Goal: Task Accomplishment & Management: Manage account settings

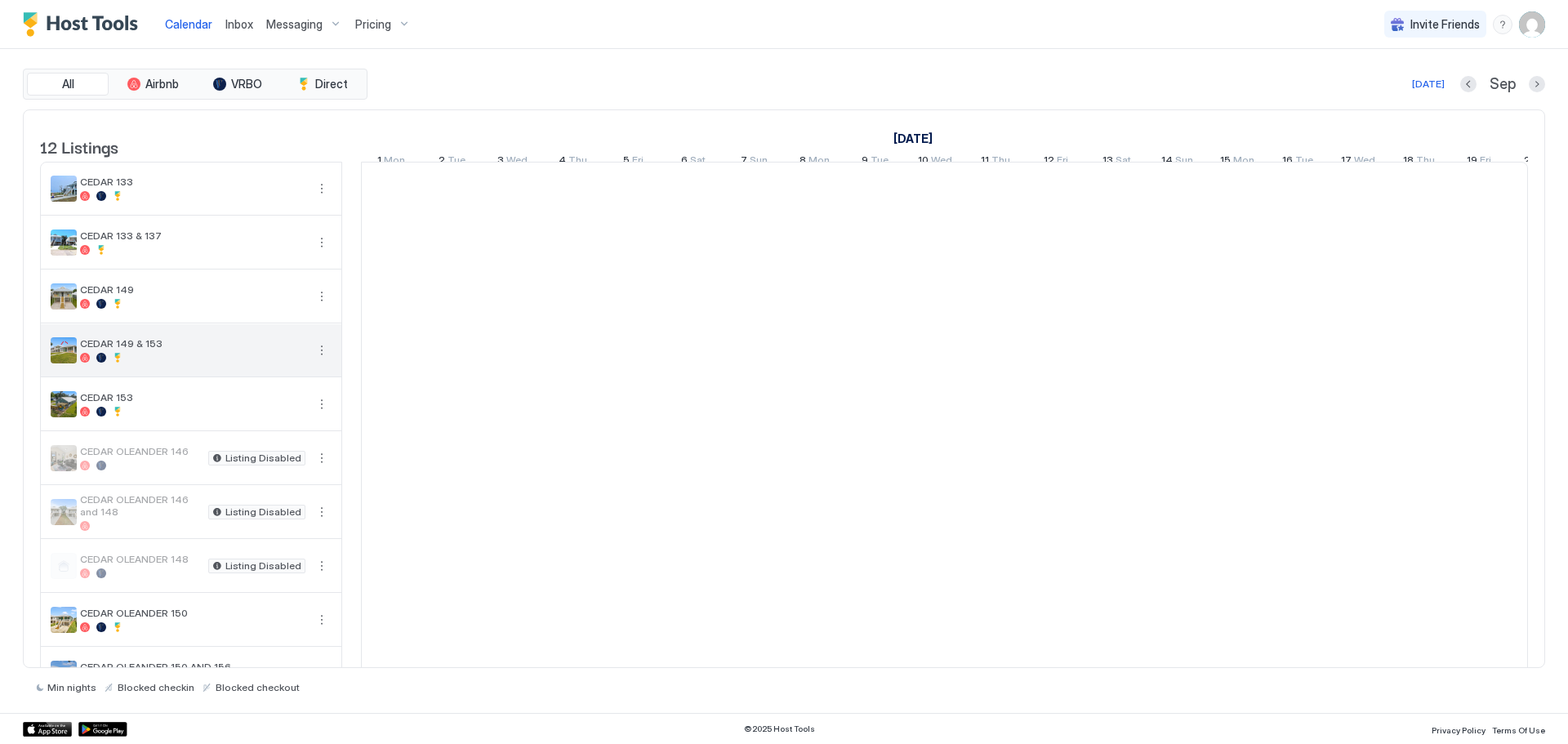
scroll to position [0, 907]
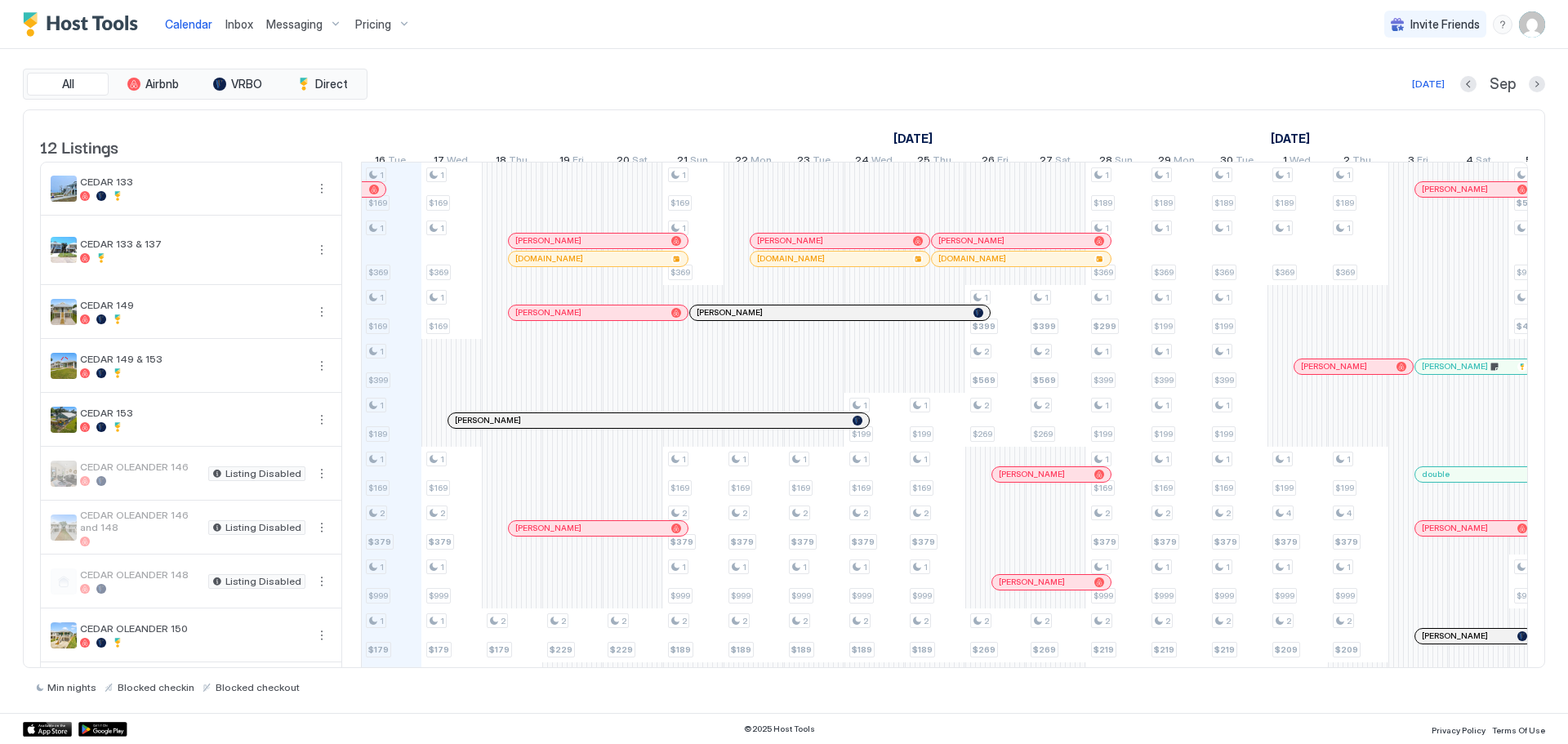
click at [384, 19] on span "Pricing" at bounding box center [372, 25] width 36 height 15
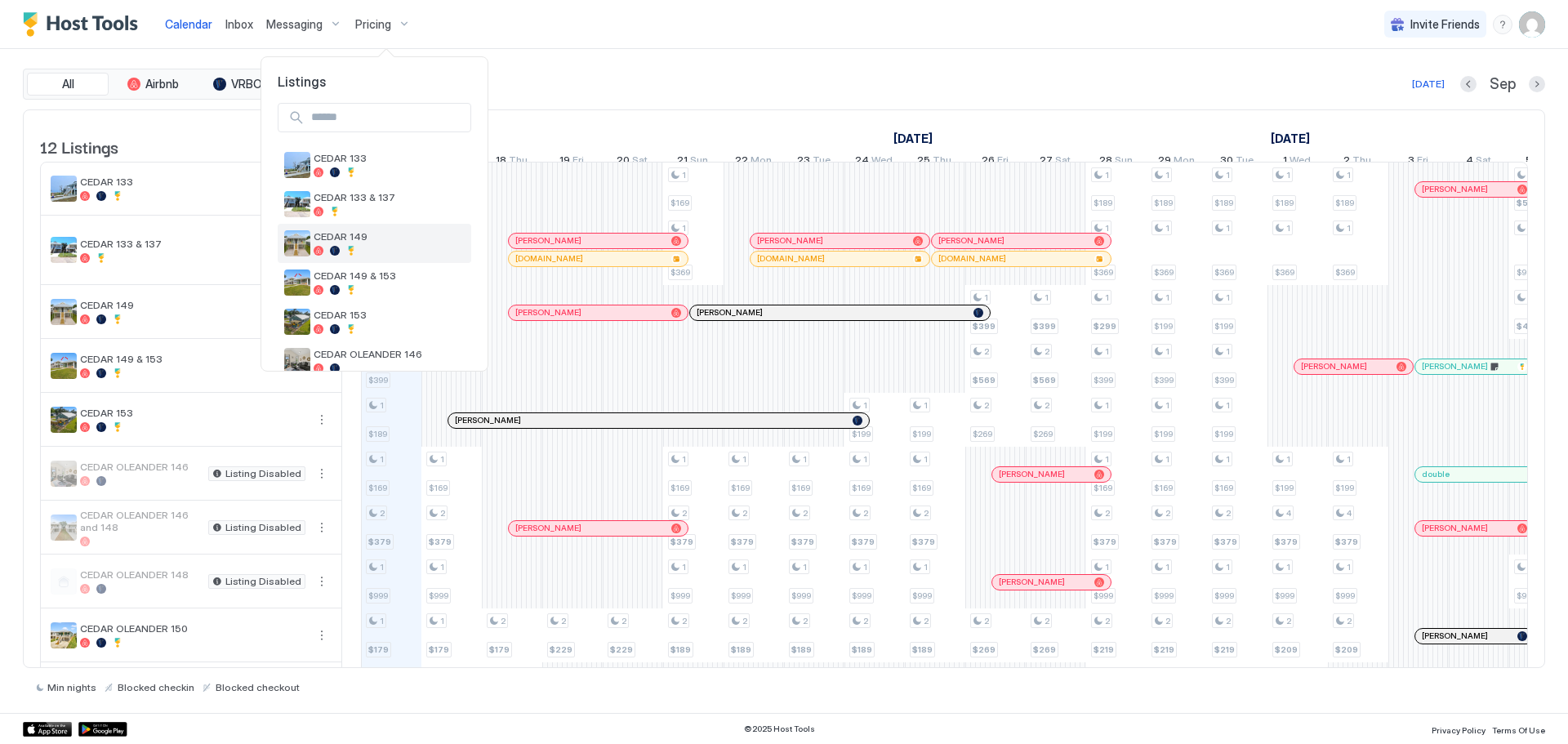
click at [359, 235] on span "CEDAR 149" at bounding box center [389, 236] width 151 height 12
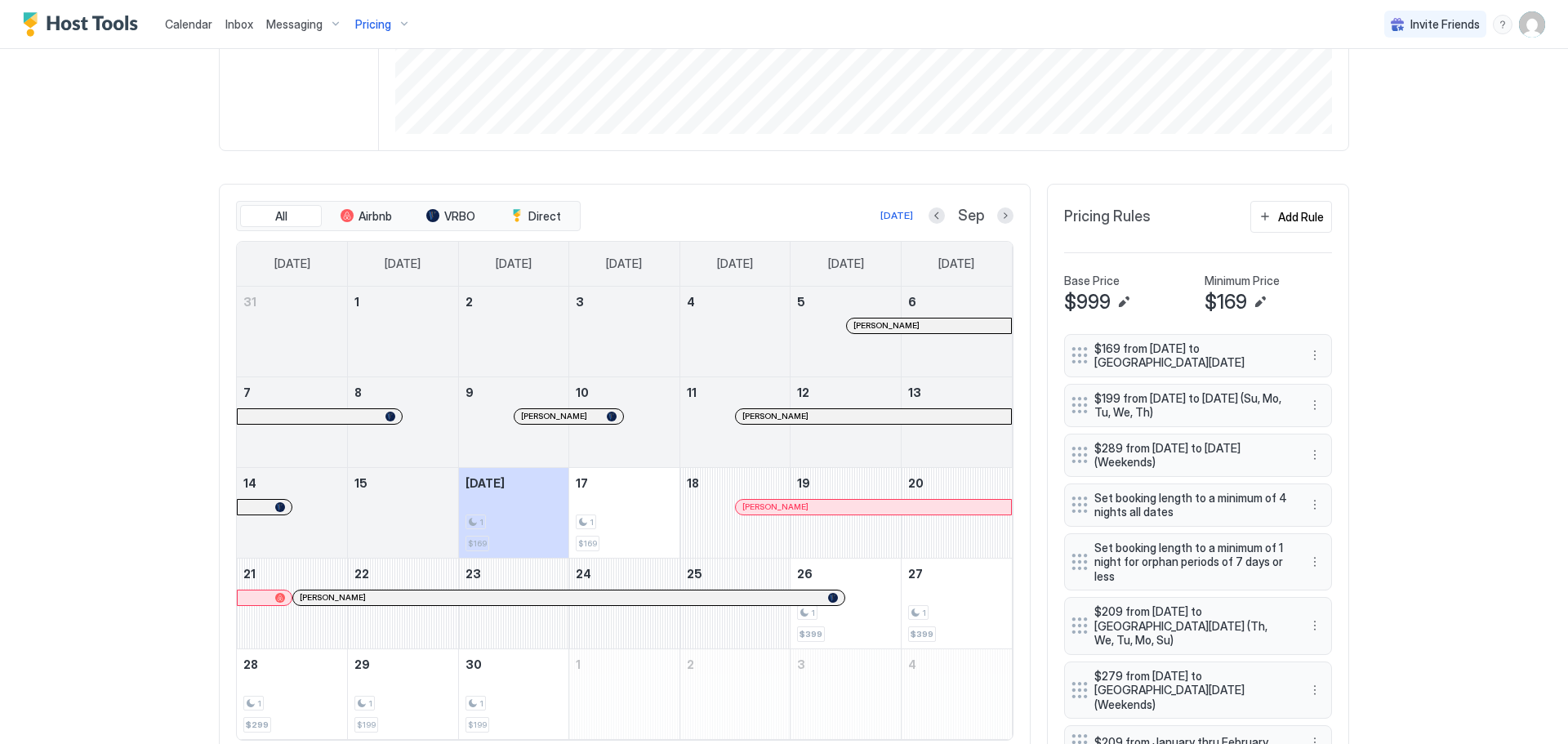
scroll to position [327, 0]
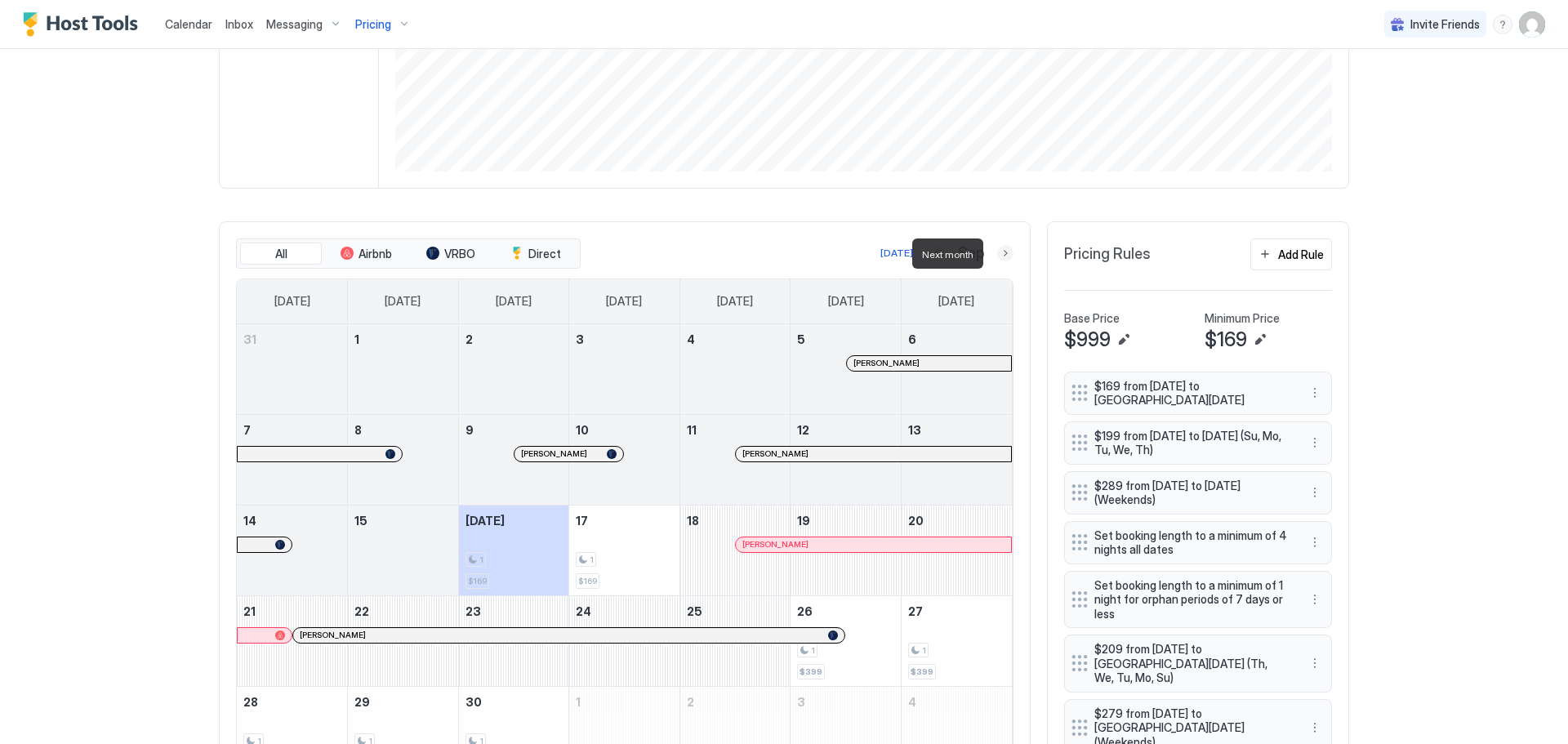
click at [998, 251] on button "Next month" at bounding box center [1005, 254] width 17 height 17
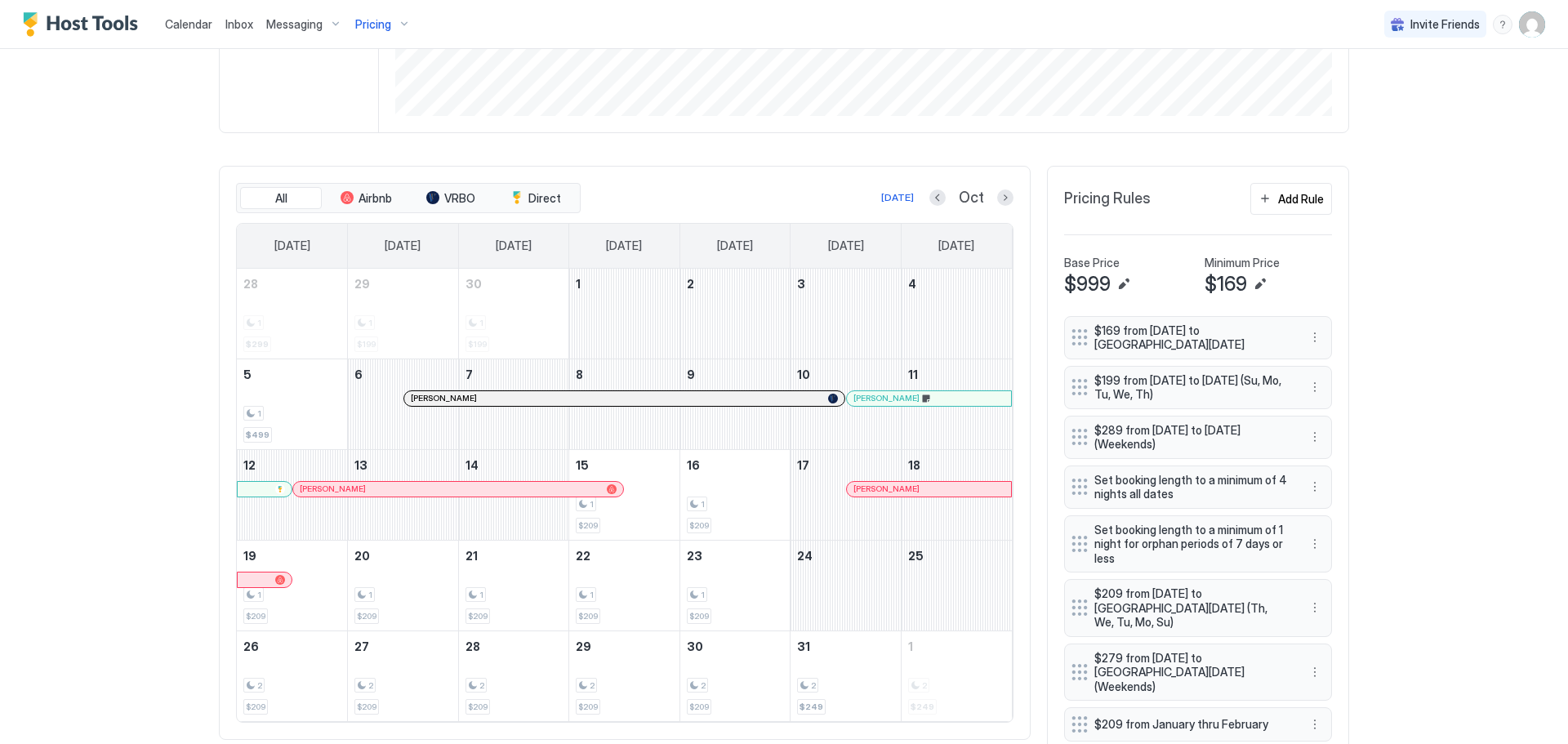
scroll to position [408, 0]
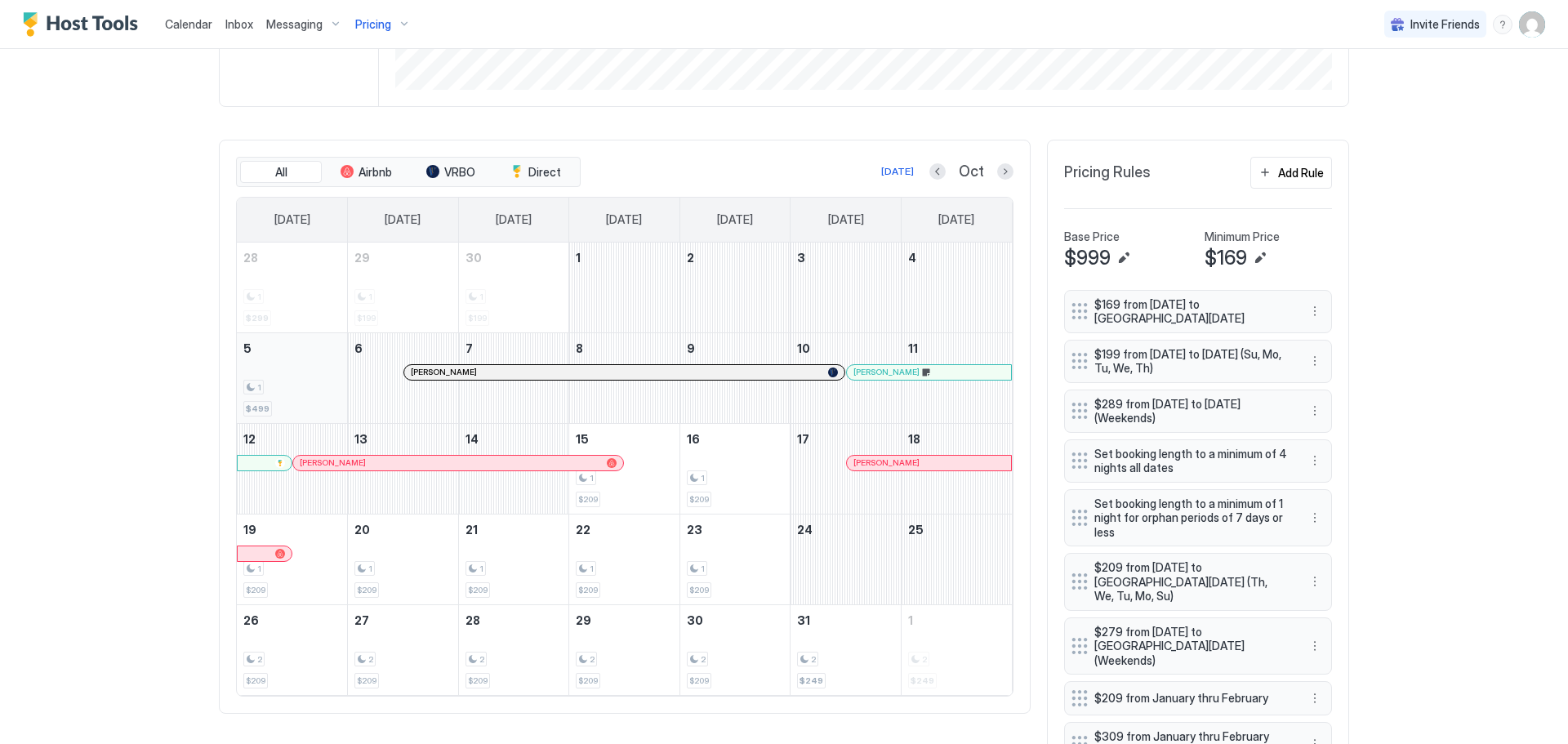
click at [289, 380] on div "1" at bounding box center [292, 387] width 97 height 16
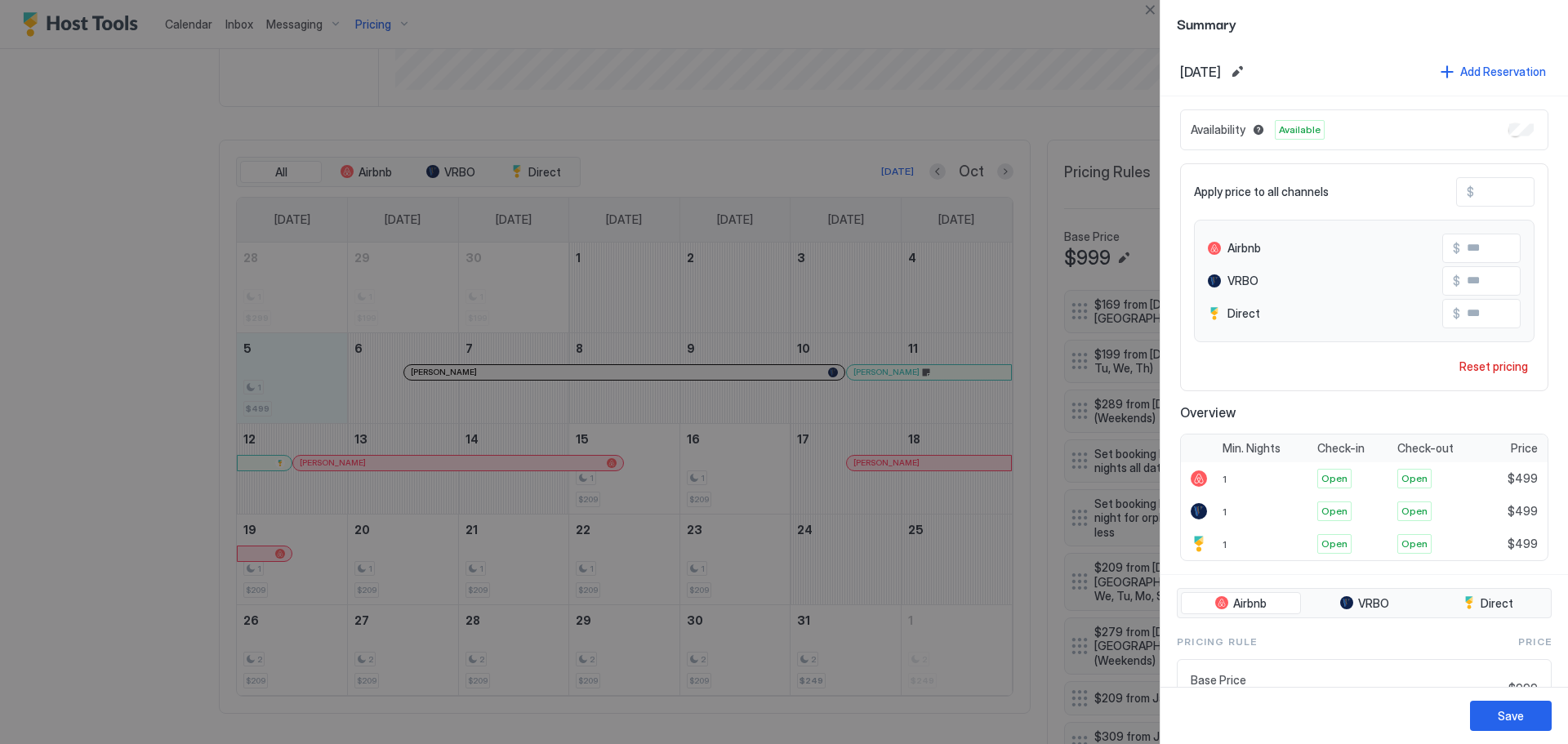
click at [1492, 190] on input "***" at bounding box center [1539, 191] width 131 height 27
type input "*"
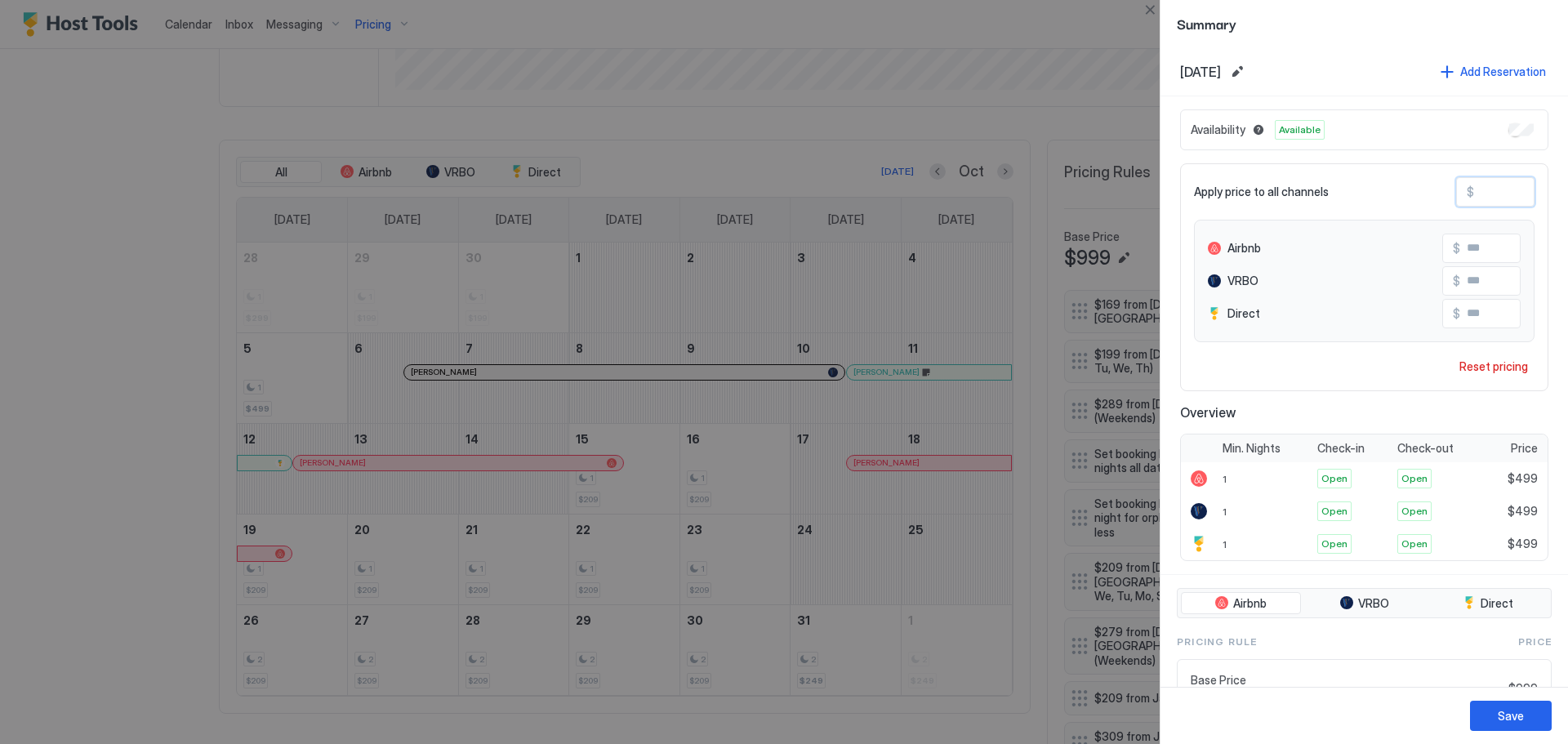
type input "*"
type input "**"
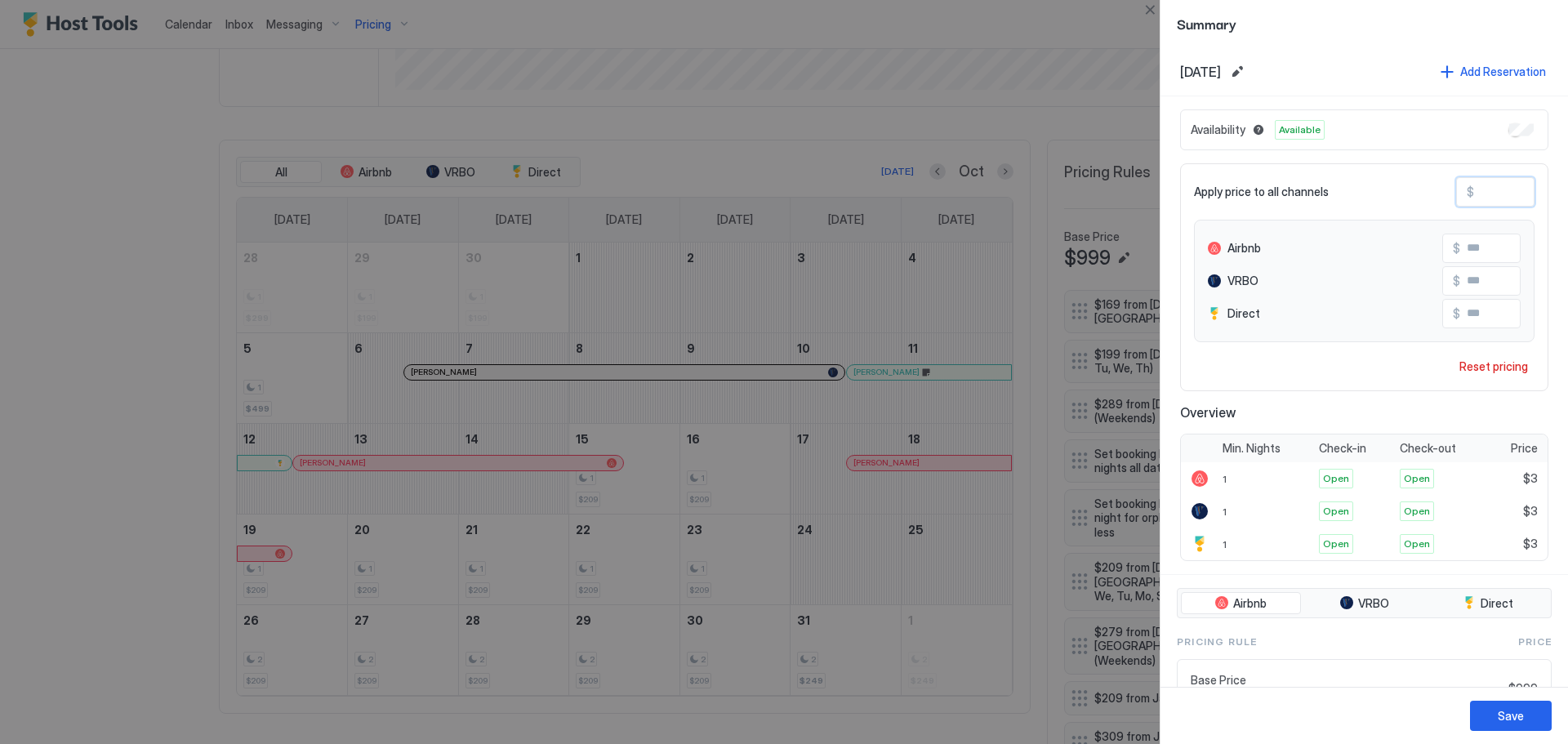
type input "**"
type input "***"
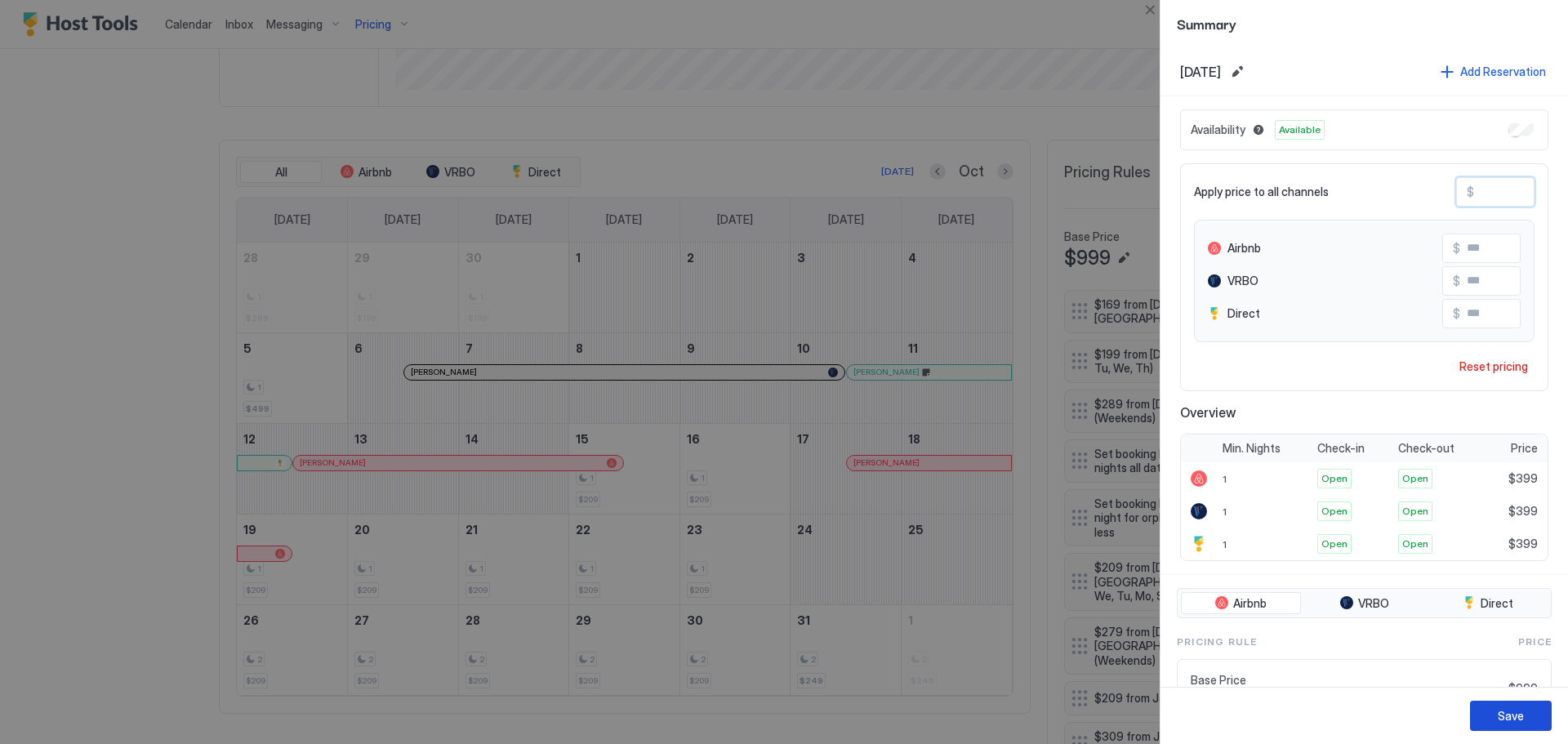
type input "***"
click at [1506, 719] on div "Save" at bounding box center [1511, 716] width 26 height 17
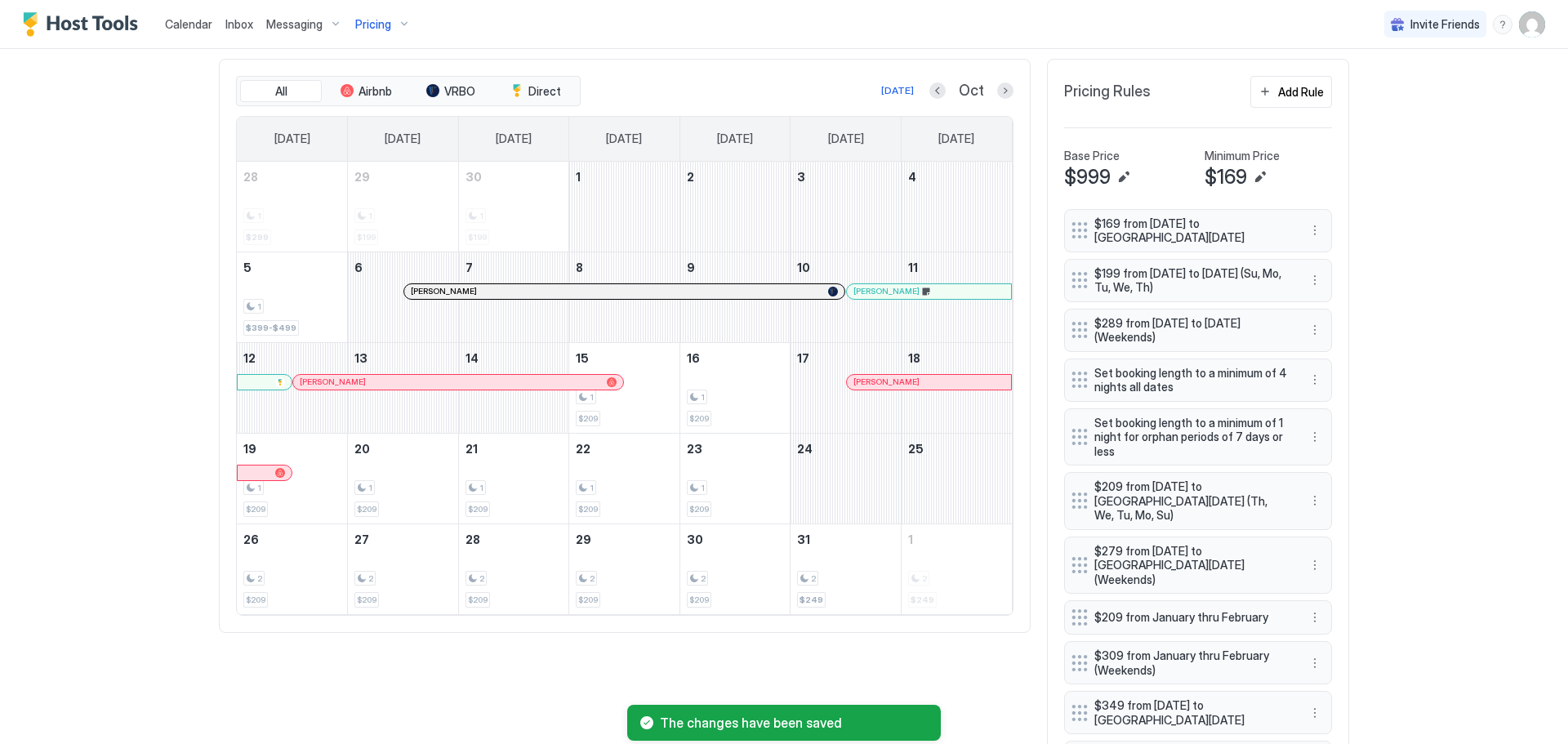
scroll to position [490, 0]
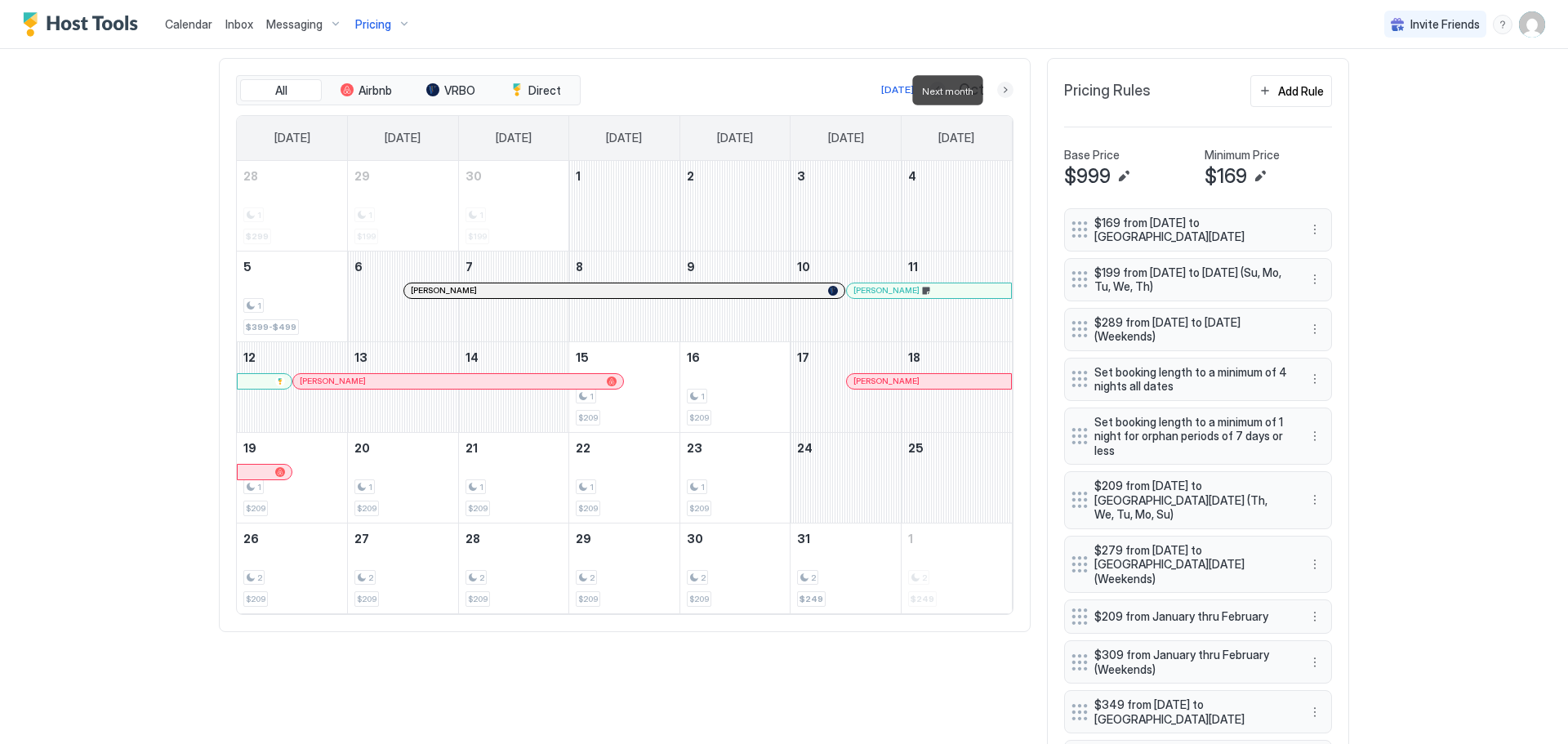
click at [997, 89] on button "Next month" at bounding box center [1005, 90] width 17 height 17
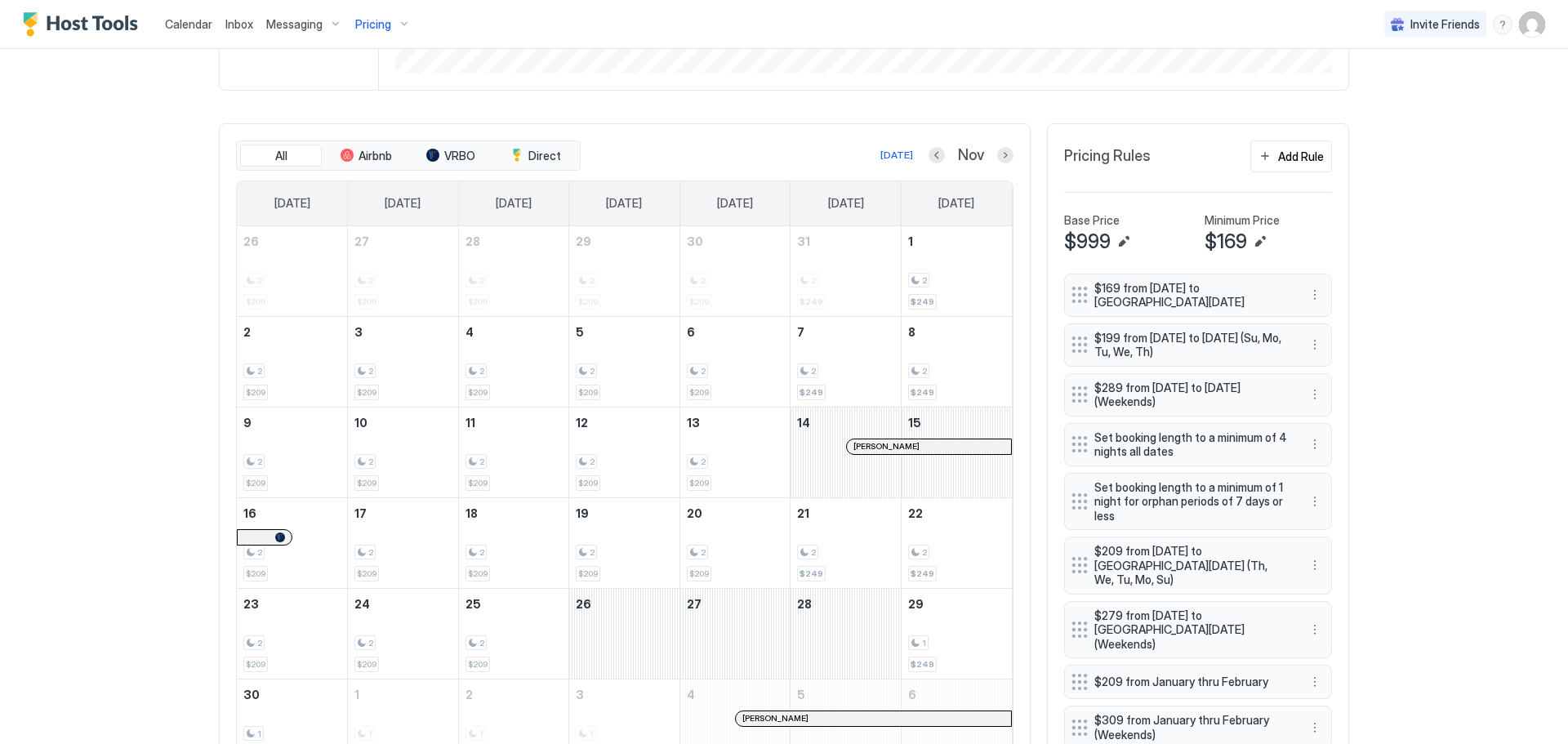
scroll to position [397, 0]
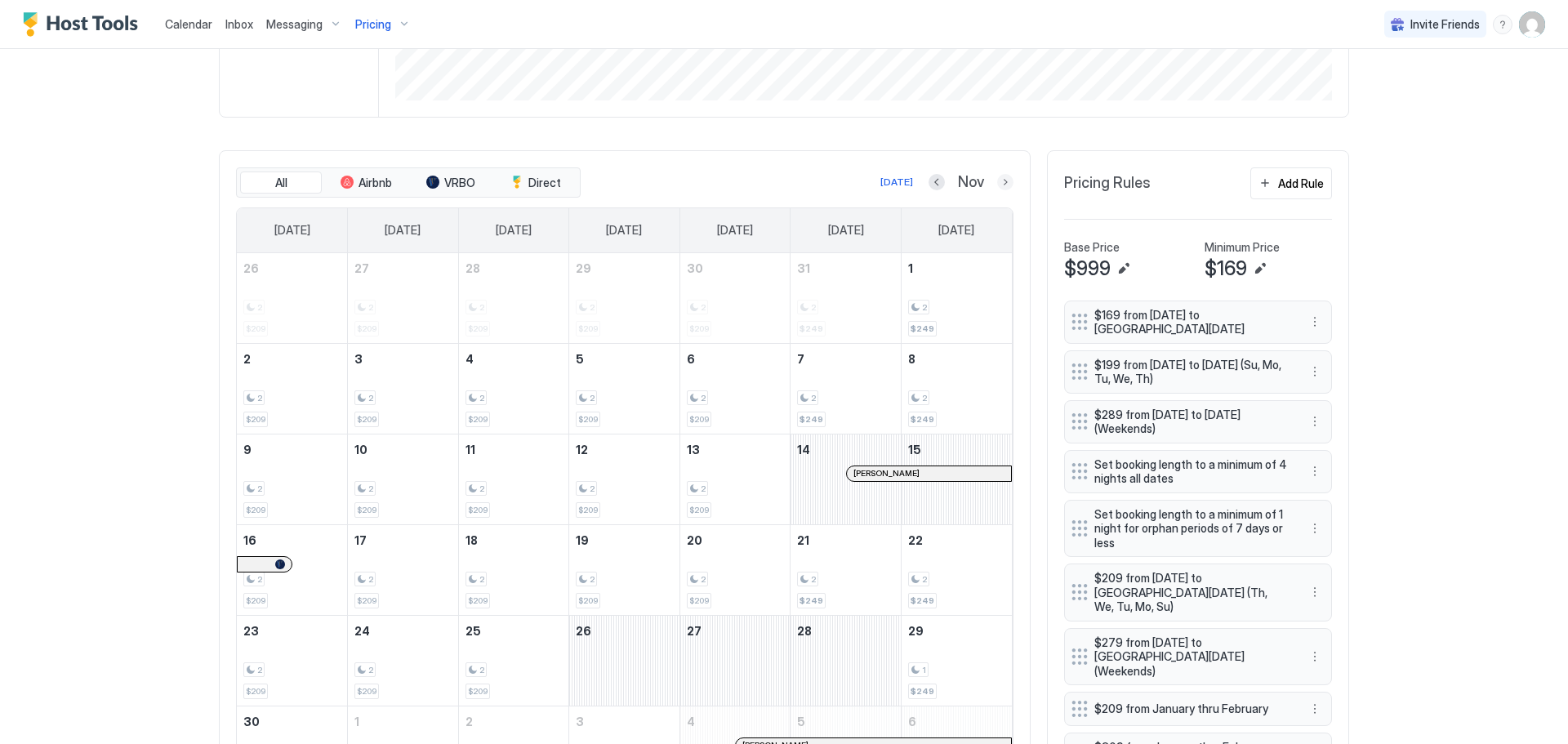
click at [997, 182] on button "Next month" at bounding box center [1005, 182] width 17 height 17
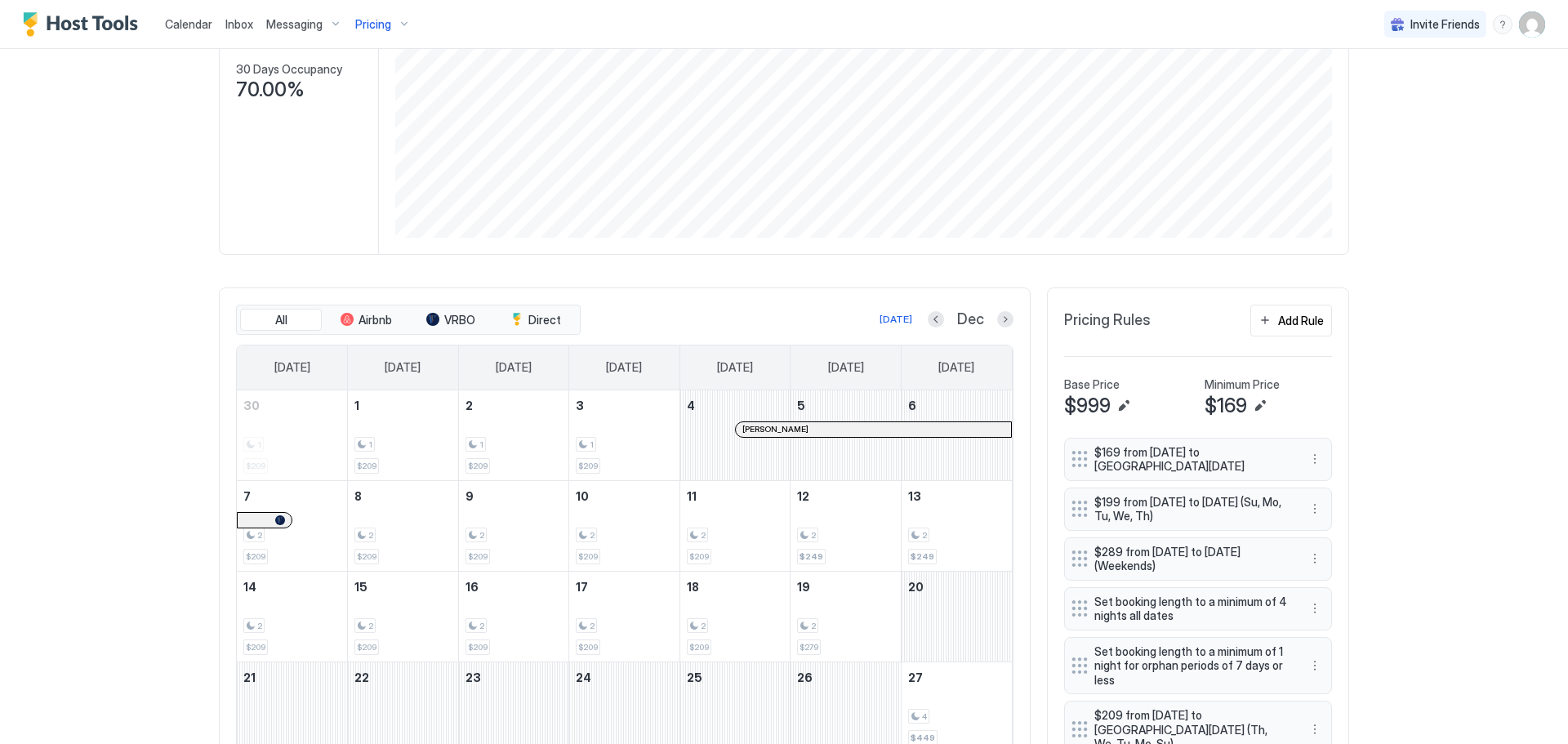
scroll to position [234, 0]
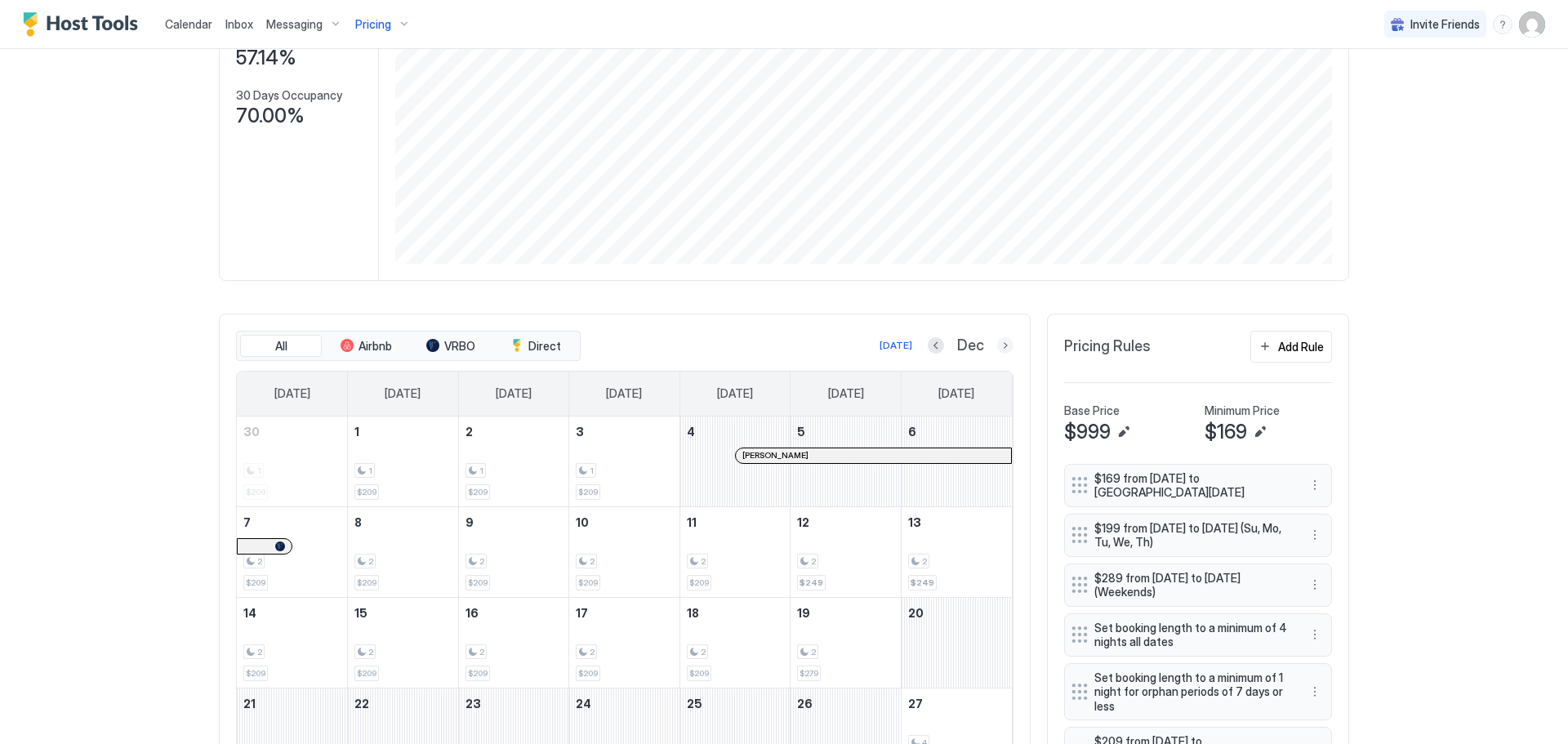
drag, startPoint x: 1002, startPoint y: 348, endPoint x: 255, endPoint y: 433, distance: 751.8
click at [998, 349] on button "Next month" at bounding box center [1005, 346] width 17 height 17
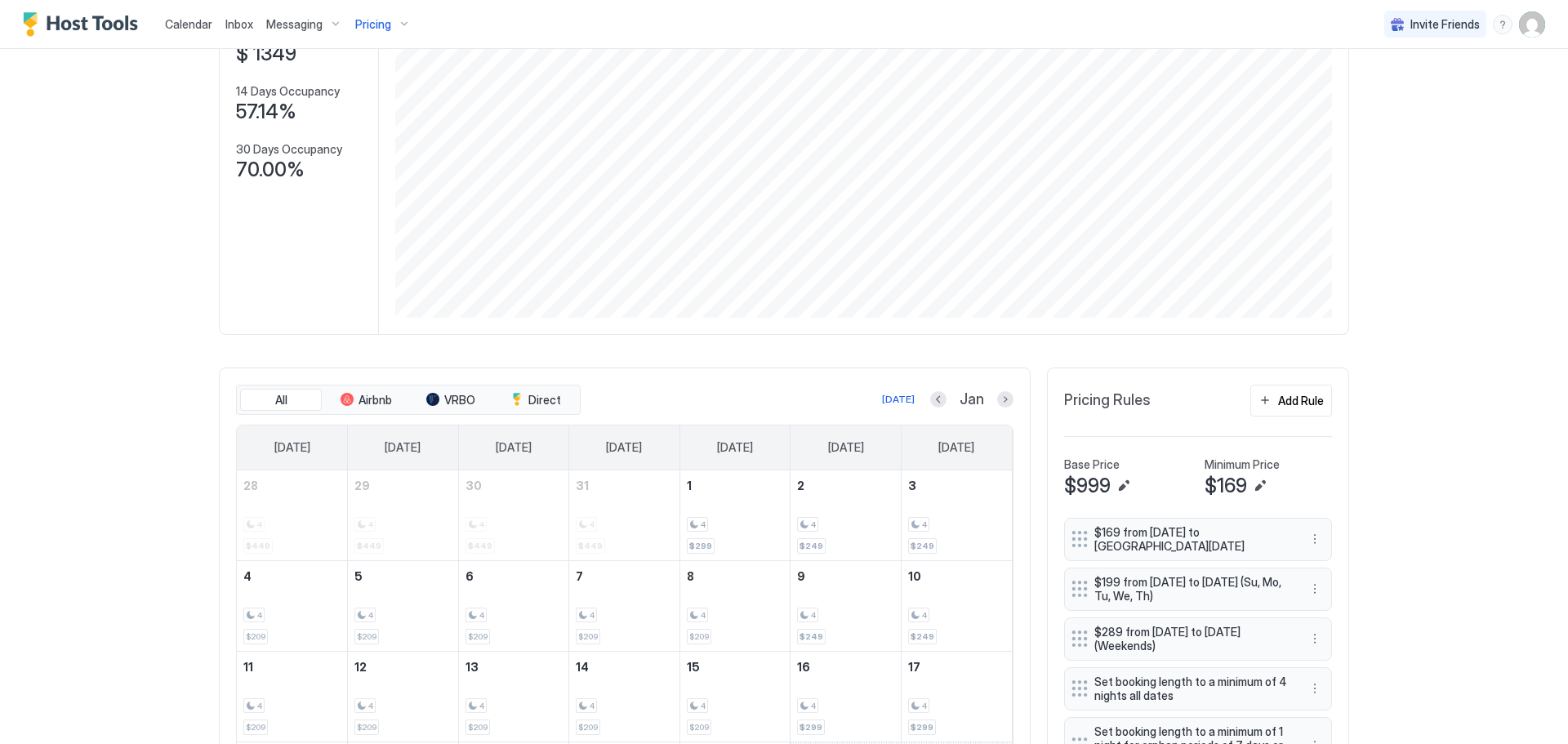
scroll to position [153, 0]
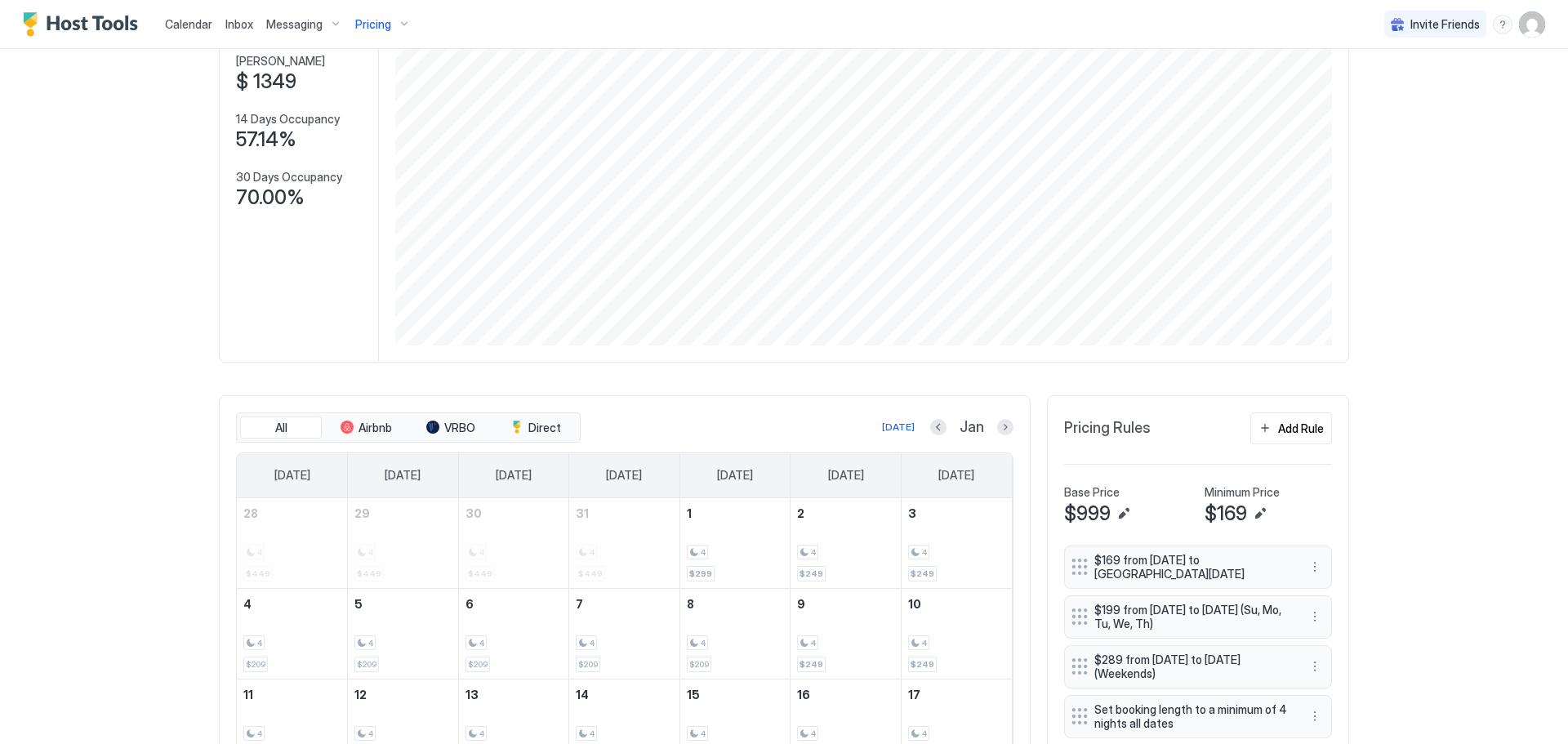
click at [395, 17] on div "Pricing" at bounding box center [382, 24] width 69 height 27
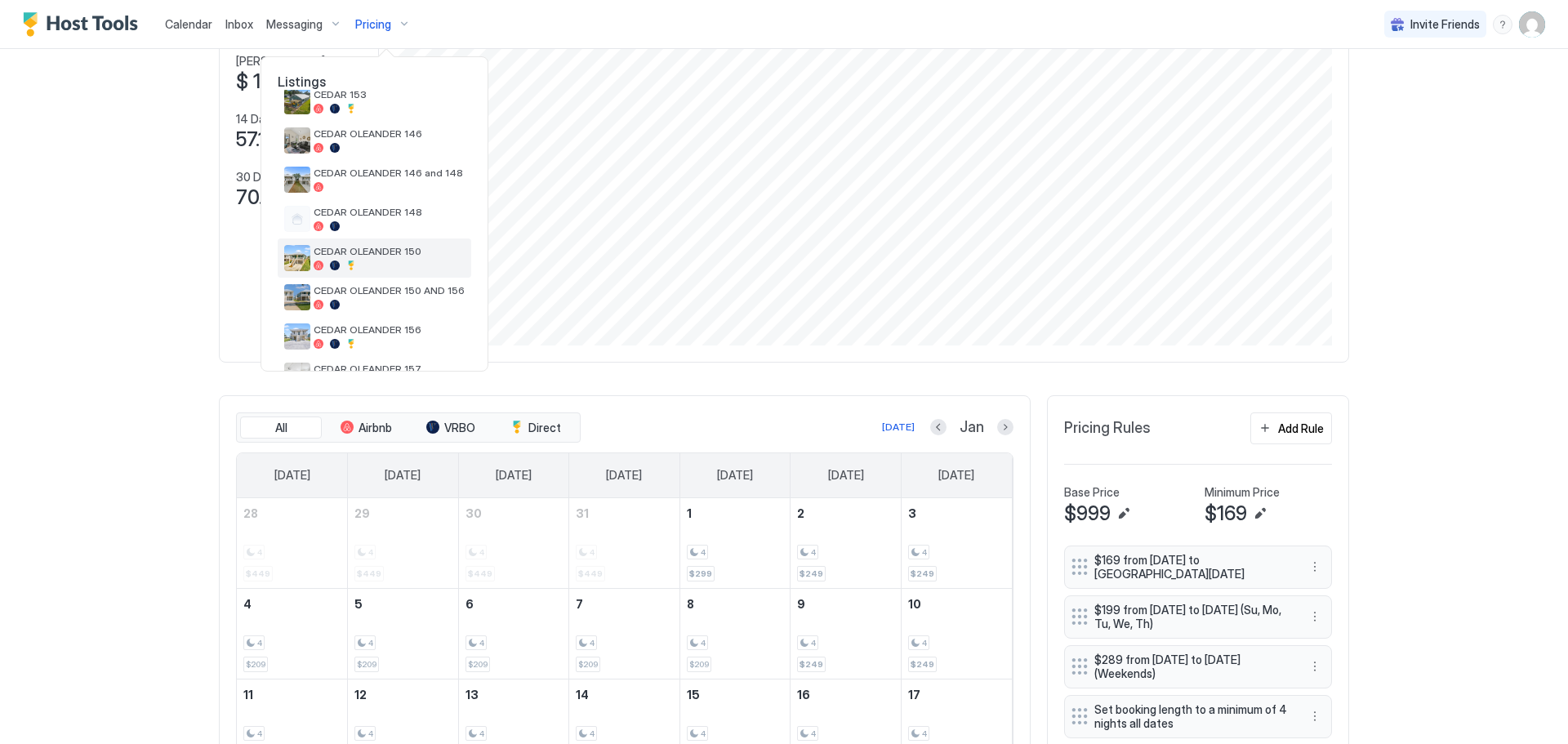
scroll to position [245, 0]
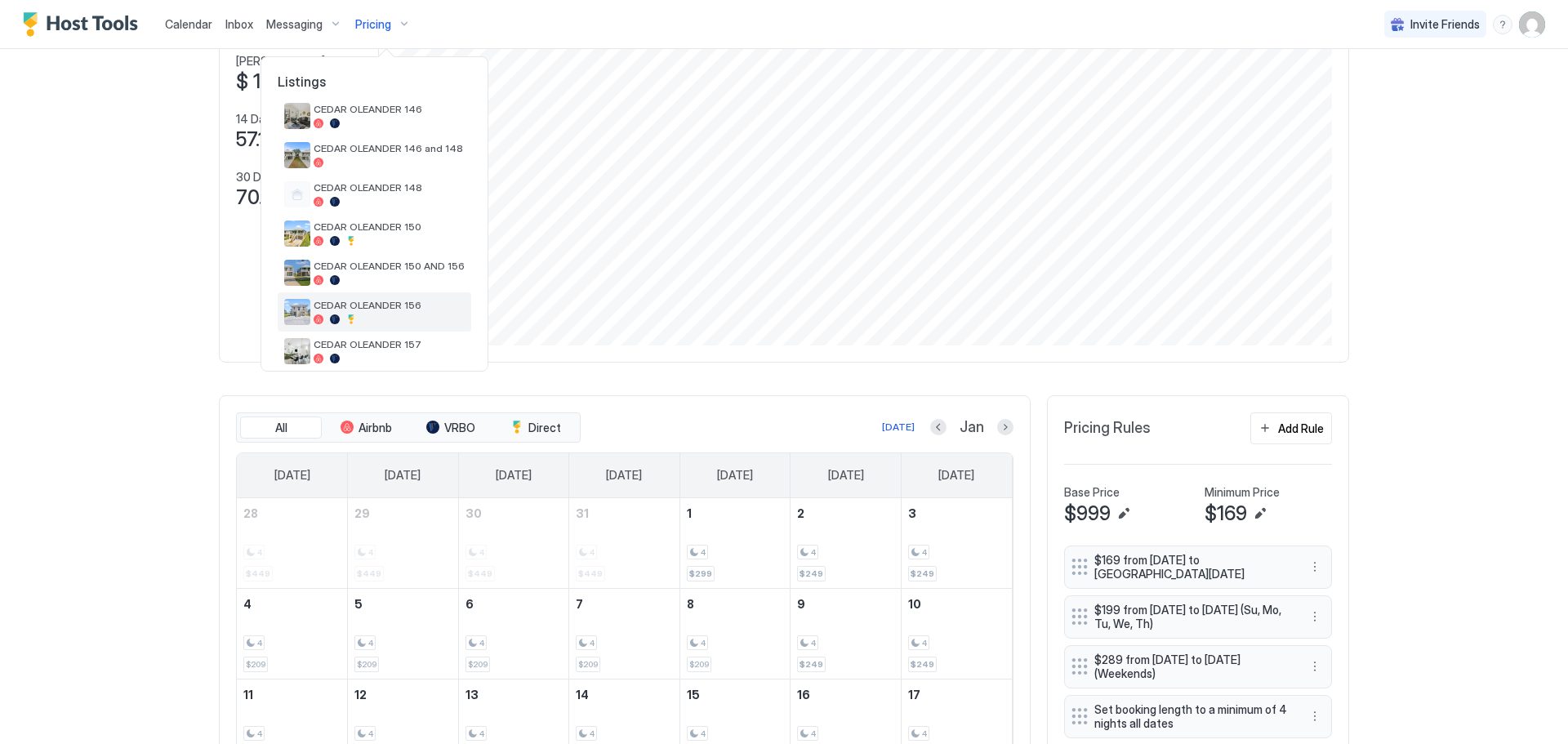
click at [353, 312] on div "CEDAR OLEANDER 156" at bounding box center [389, 312] width 151 height 25
